Goal: Find specific page/section: Find specific page/section

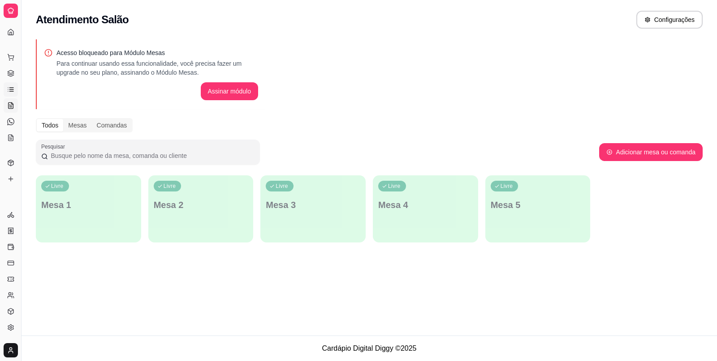
click at [11, 85] on link "Lista de Pedidos" at bounding box center [11, 89] width 14 height 14
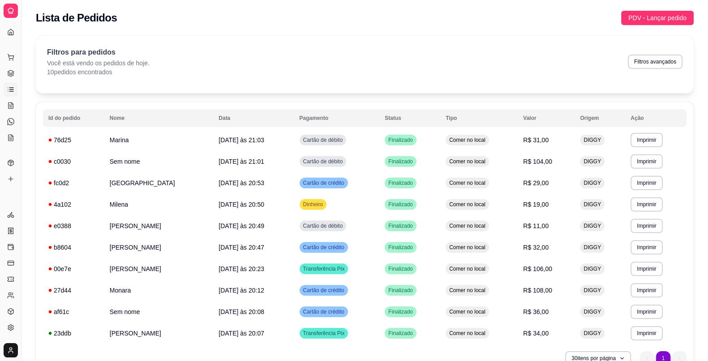
drag, startPoint x: 22, startPoint y: 45, endPoint x: 356, endPoint y: 18, distance: 335.2
click at [356, 18] on div "Lista de Pedidos PDV - Lançar pedido" at bounding box center [365, 18] width 658 height 14
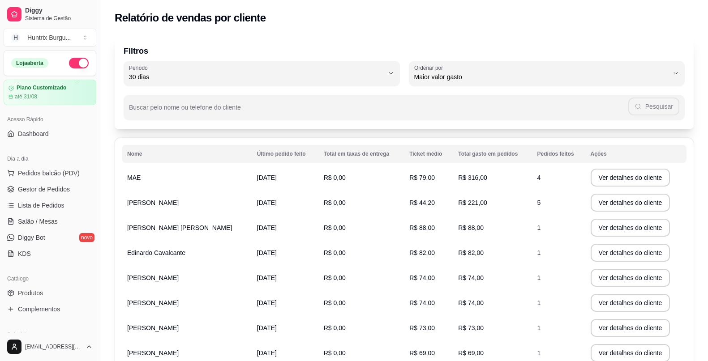
select select "30"
select select "HIGHEST_TOTAL_SPENT_WITH_ORDERS"
